Goal: Book appointment/travel/reservation

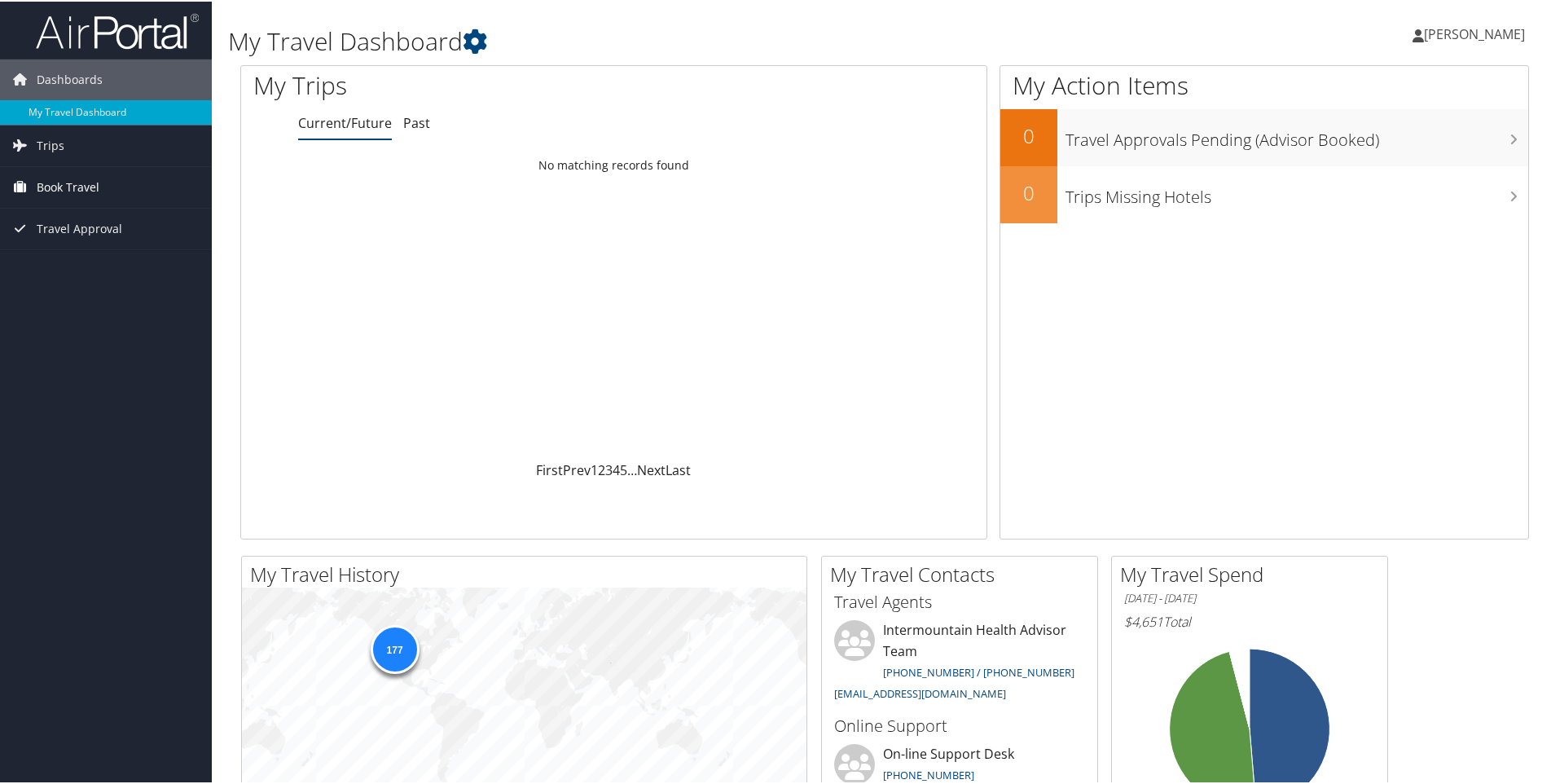
click at [68, 190] on span "Book Travel" at bounding box center [68, 186] width 63 height 41
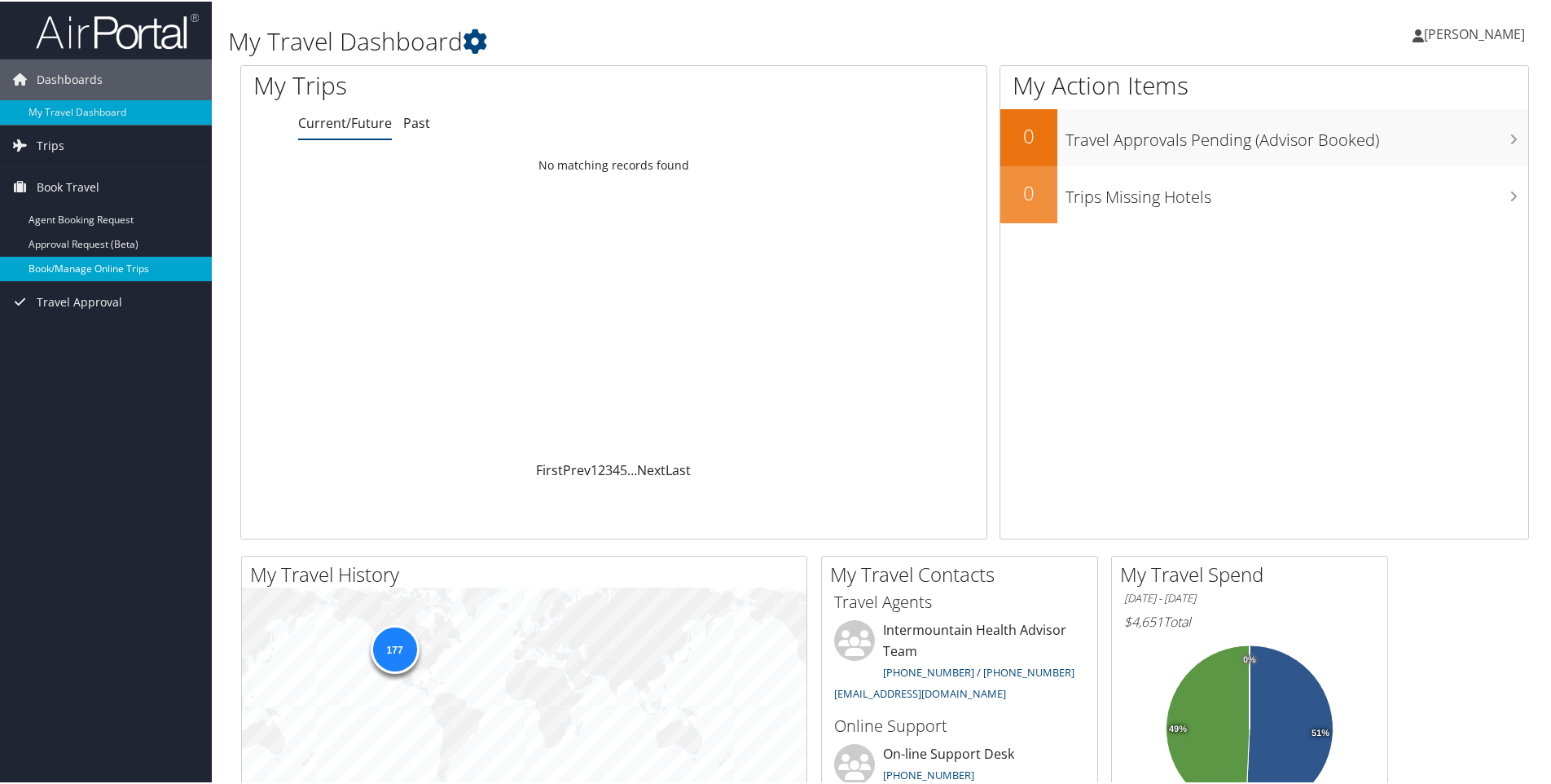
click at [76, 266] on link "Book/Manage Online Trips" at bounding box center [106, 267] width 212 height 24
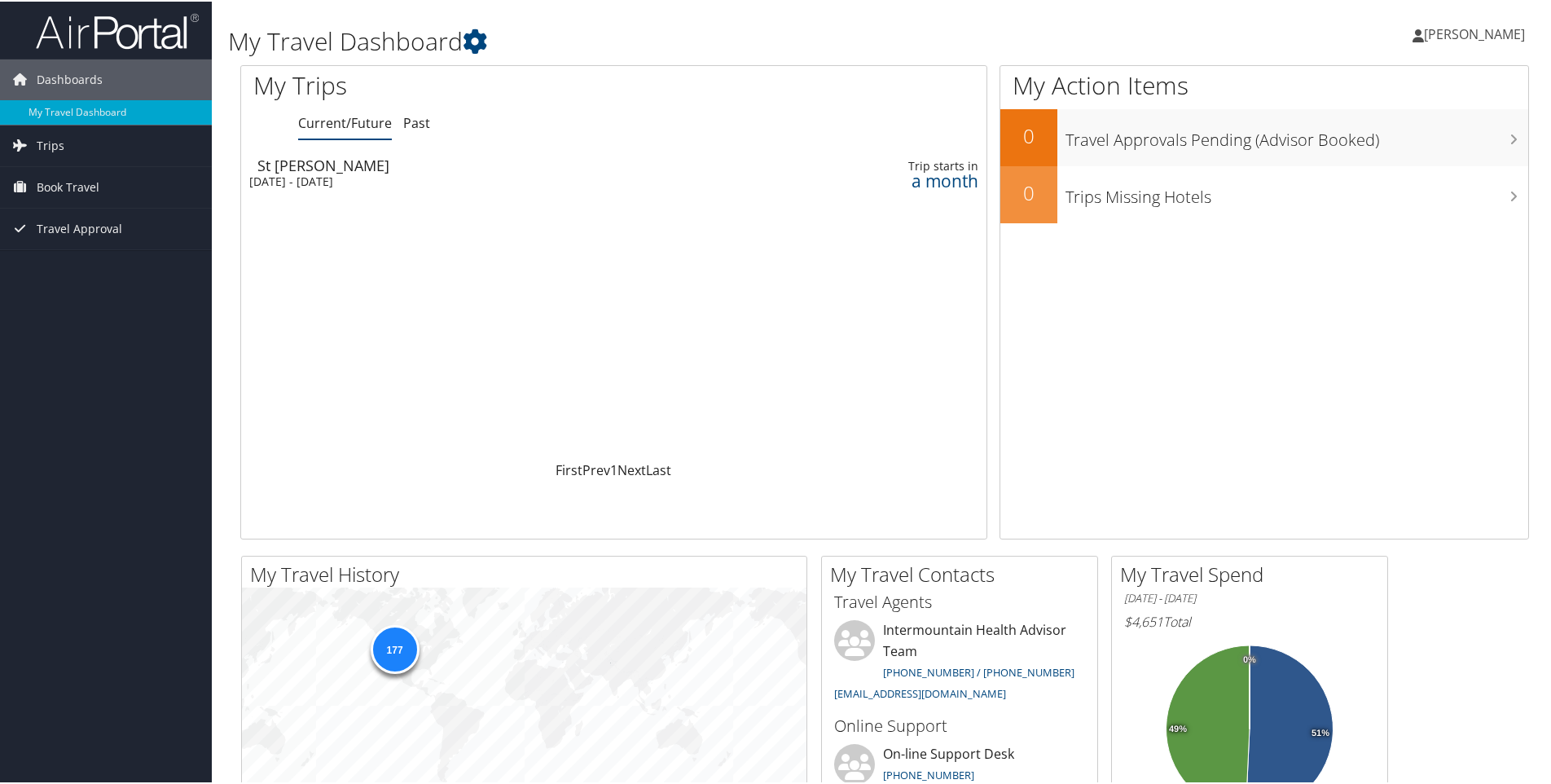
click at [393, 173] on div "Mon 17 Nov 2025 - Tue 18 Nov 2025" at bounding box center [485, 179] width 474 height 15
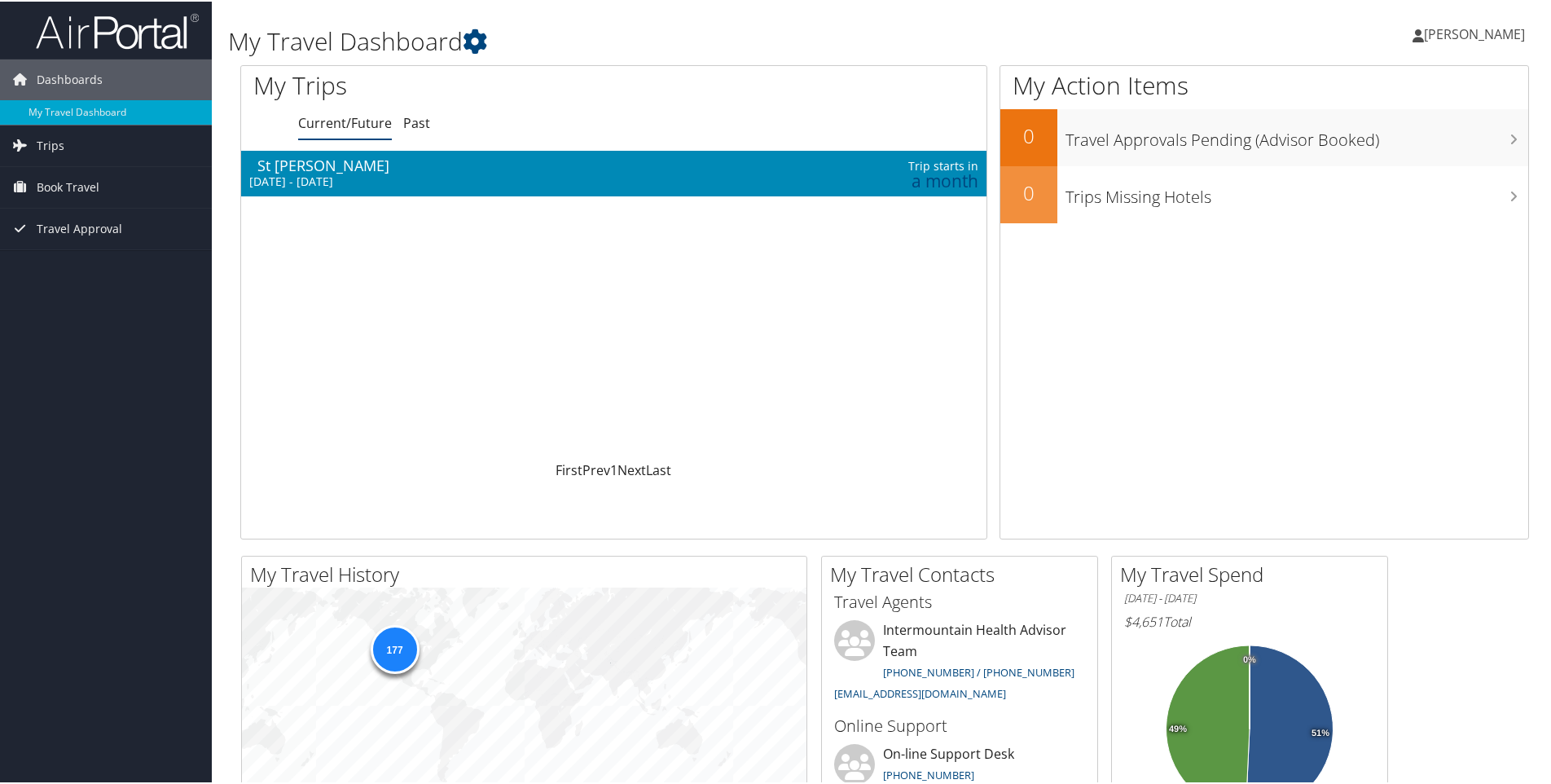
click at [539, 185] on div "Mon 17 Nov 2025 - Tue 18 Nov 2025" at bounding box center [485, 179] width 474 height 15
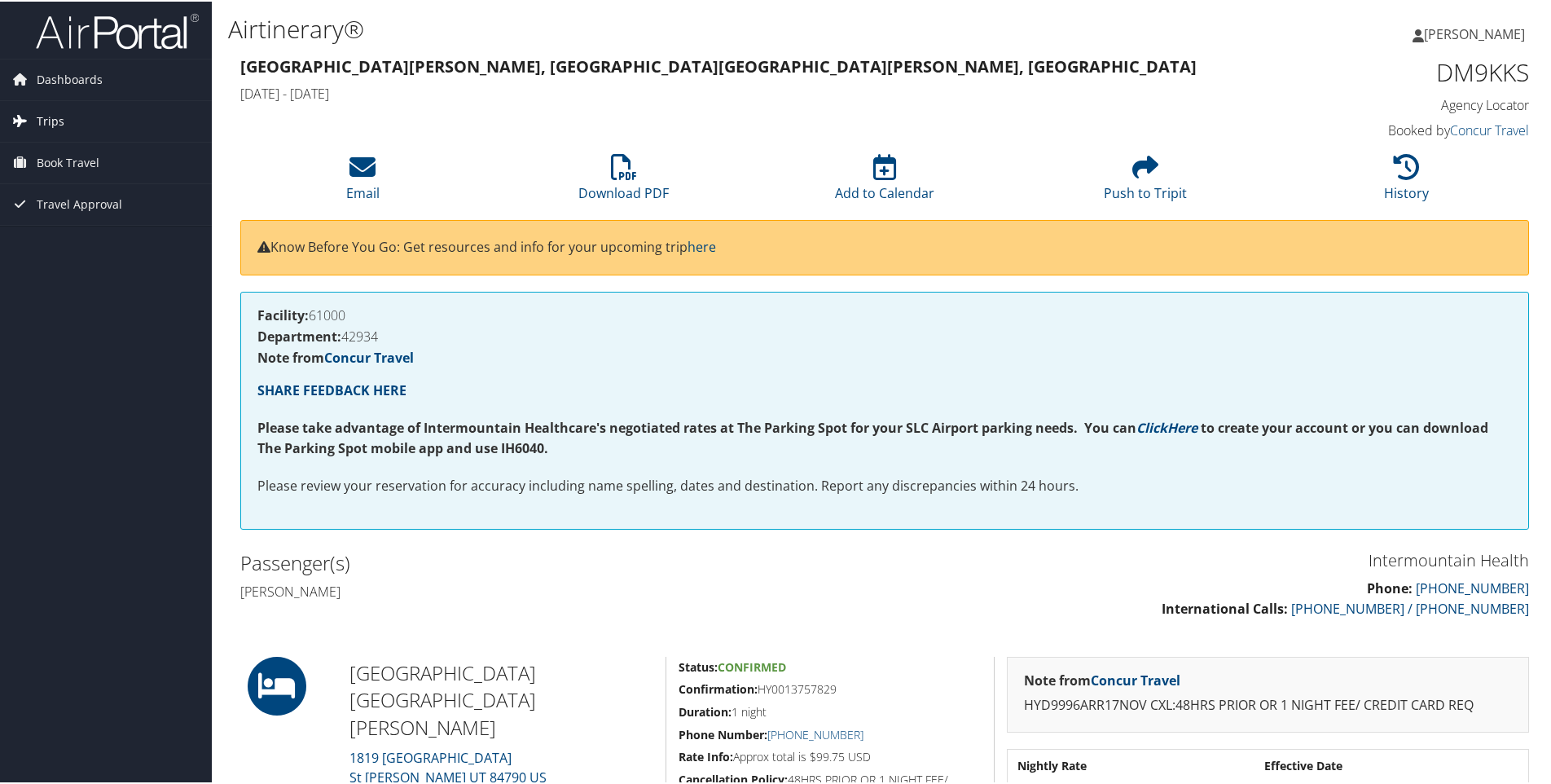
click at [47, 114] on span "Trips" at bounding box center [50, 120] width 27 height 41
click at [38, 223] on span "Book Travel" at bounding box center [68, 235] width 63 height 41
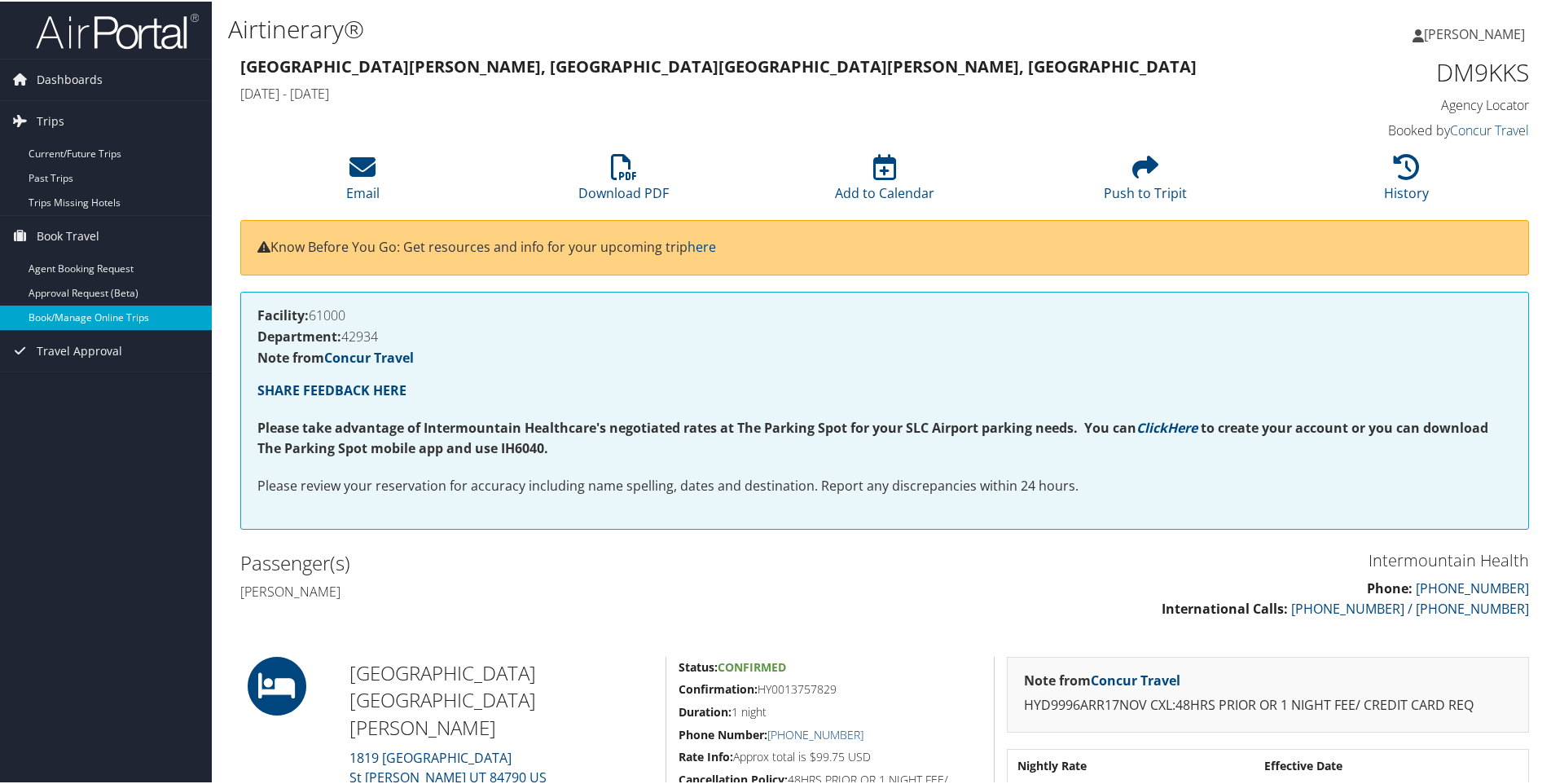
click at [53, 309] on link "Book/Manage Online Trips" at bounding box center [106, 316] width 212 height 24
